Goal: Information Seeking & Learning: Learn about a topic

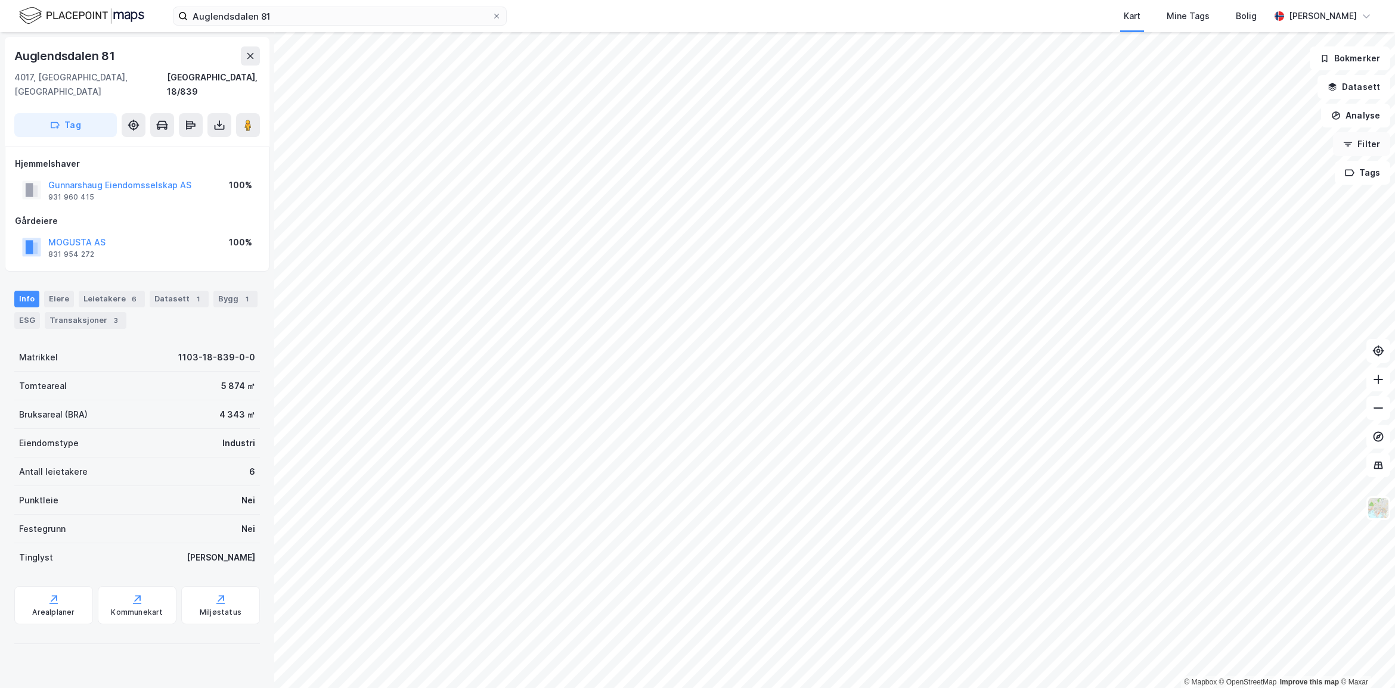
click at [1359, 145] on button "Filter" at bounding box center [1361, 144] width 57 height 24
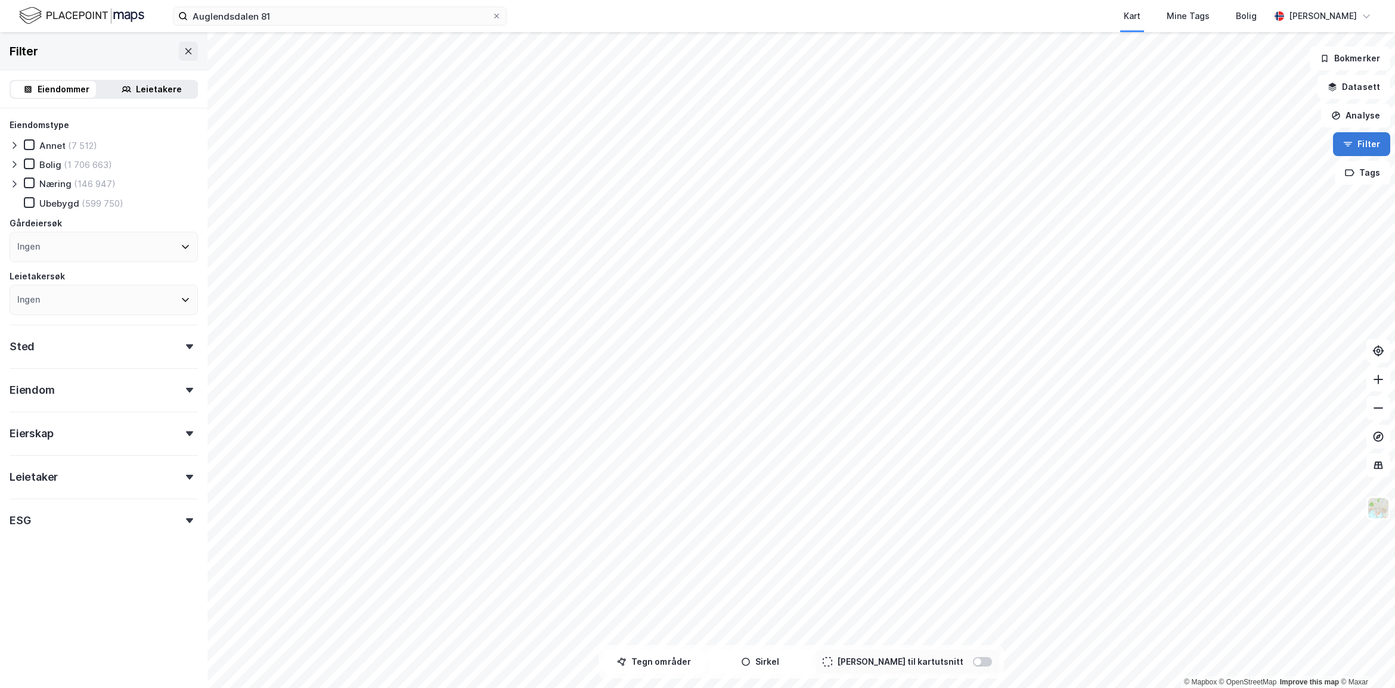
click at [1359, 145] on button "Filter" at bounding box center [1361, 144] width 57 height 24
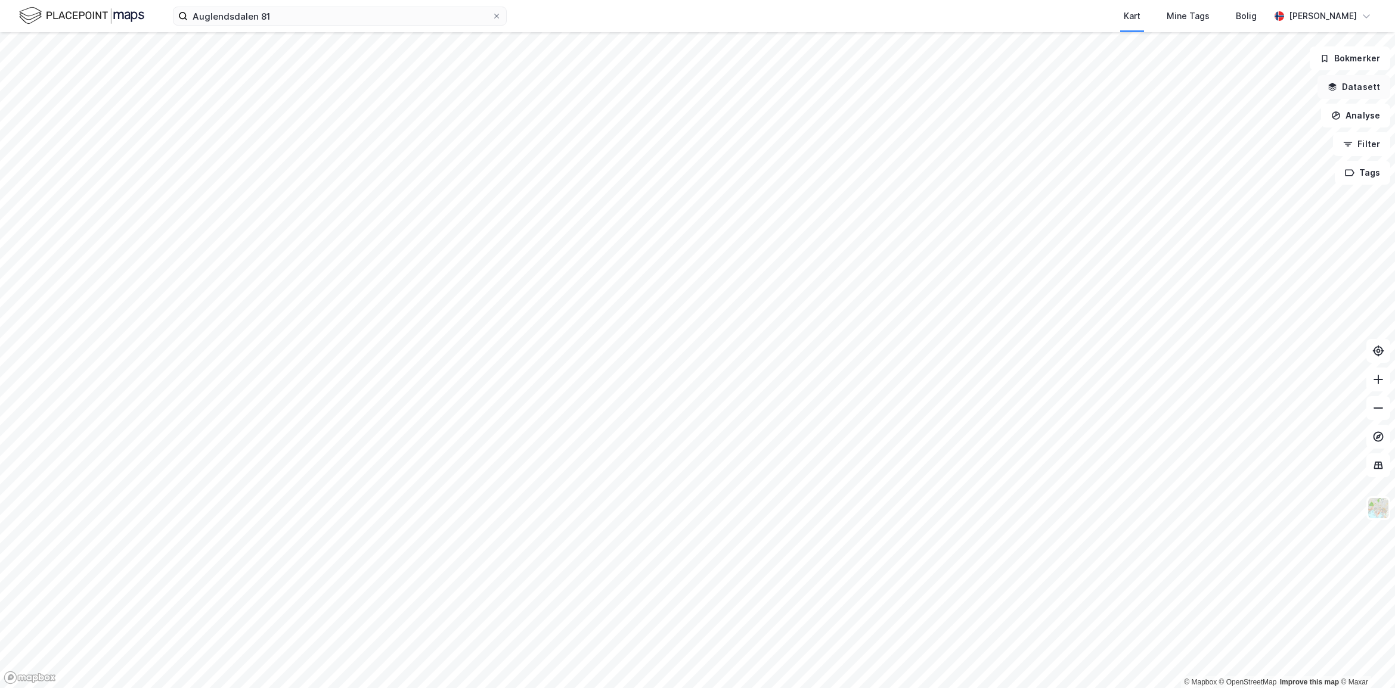
click at [1358, 82] on button "Datasett" at bounding box center [1353, 87] width 73 height 24
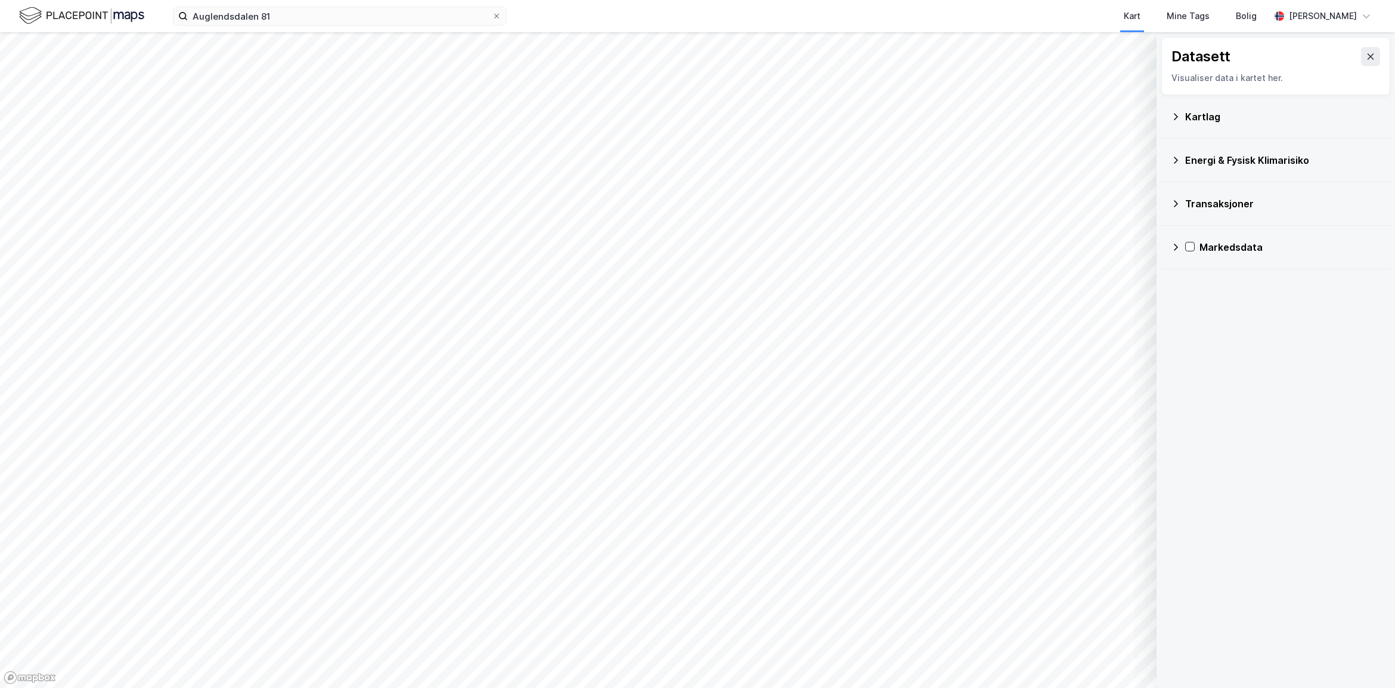
click at [1231, 245] on div "Markedsdata" at bounding box center [1289, 247] width 181 height 14
click at [1209, 204] on div "Transaksjoner" at bounding box center [1282, 204] width 195 height 14
click at [1207, 121] on div "Kartlag" at bounding box center [1282, 117] width 195 height 14
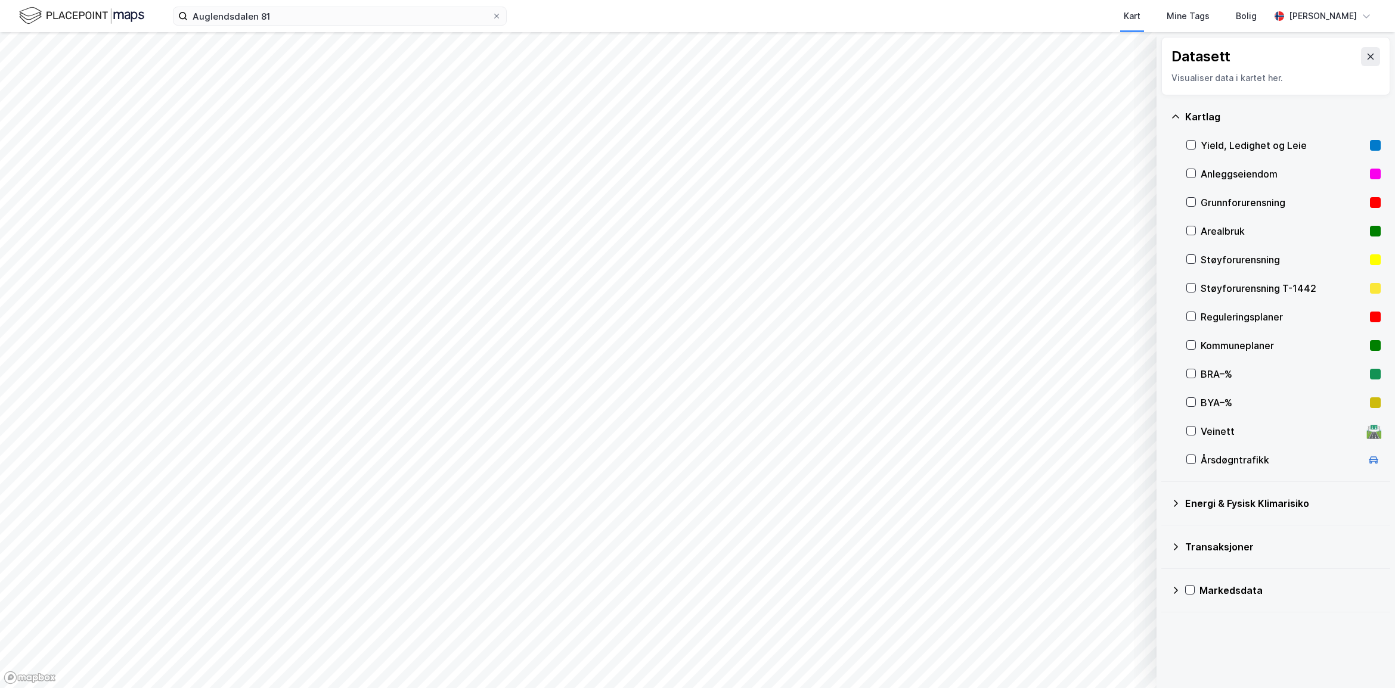
click at [1215, 153] on div "Yield, Ledighet og Leie" at bounding box center [1282, 145] width 164 height 14
click at [1192, 147] on icon at bounding box center [1191, 145] width 8 height 8
click at [313, 18] on input "Auglendsdalen 81" at bounding box center [340, 16] width 304 height 18
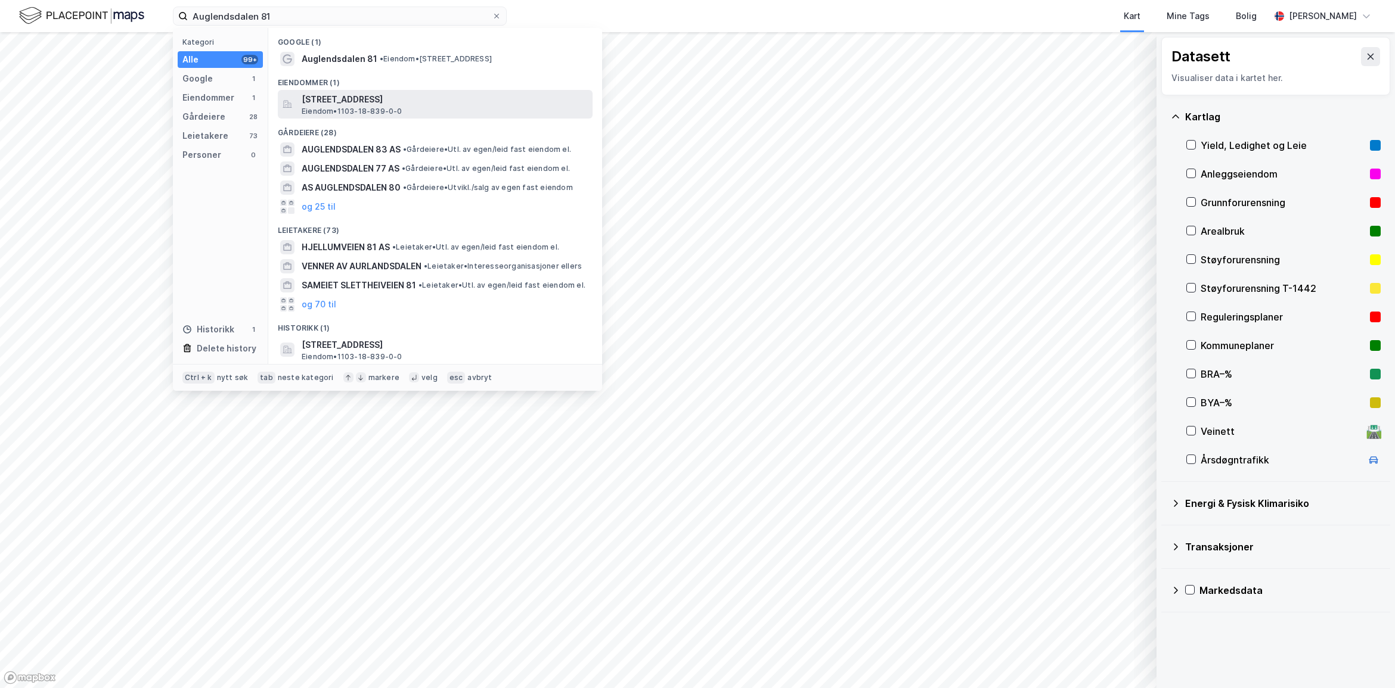
click at [355, 105] on span "[STREET_ADDRESS]" at bounding box center [445, 99] width 286 height 14
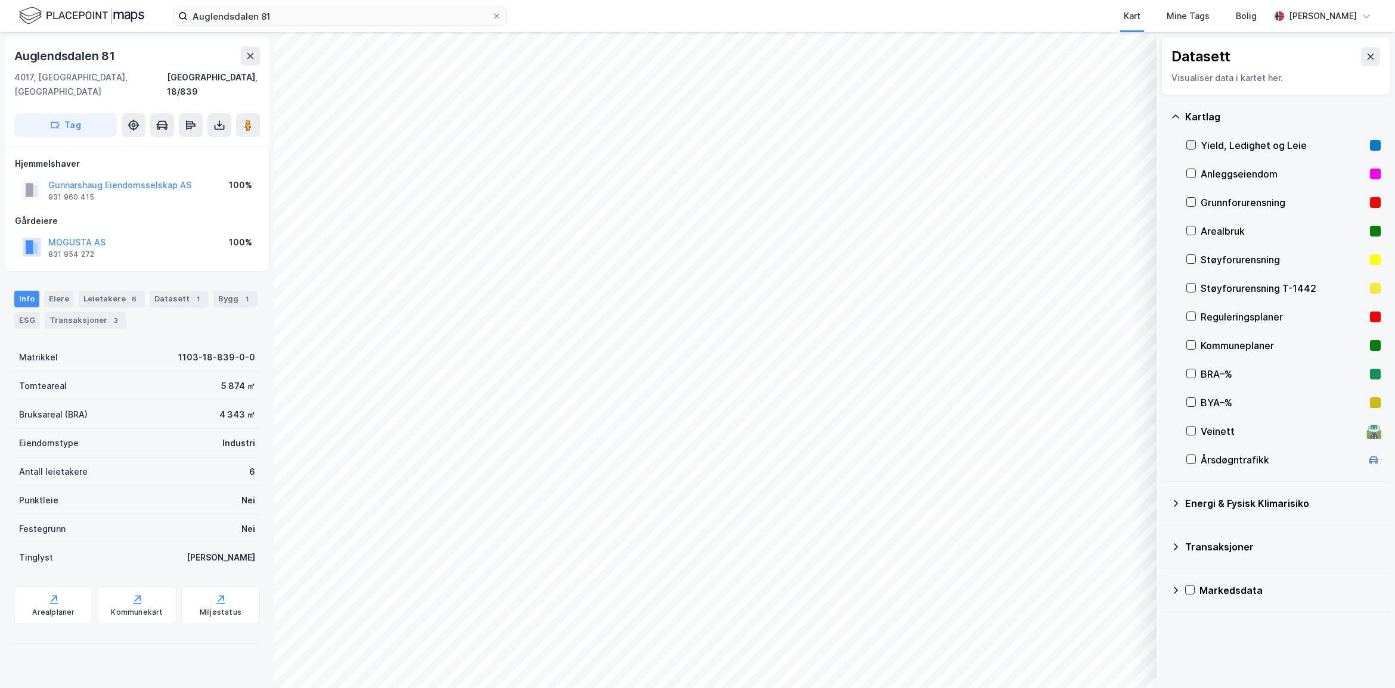
click at [1191, 144] on icon at bounding box center [1191, 145] width 8 height 8
click at [1190, 144] on icon at bounding box center [1191, 145] width 8 height 8
click at [51, 608] on div "Arealplaner" at bounding box center [53, 613] width 42 height 10
click at [225, 588] on div "Miljøstatus" at bounding box center [220, 605] width 79 height 38
click at [215, 603] on div "Miljøstatus" at bounding box center [220, 605] width 79 height 38
